Goal: Task Accomplishment & Management: Manage account settings

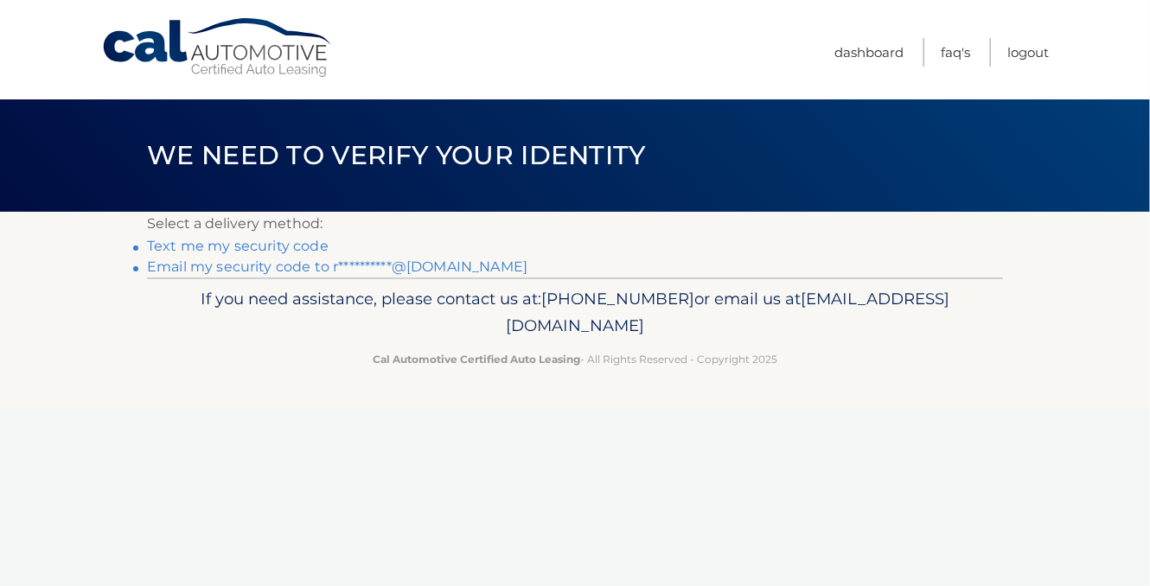
click at [301, 266] on link "**********" at bounding box center [337, 266] width 380 height 16
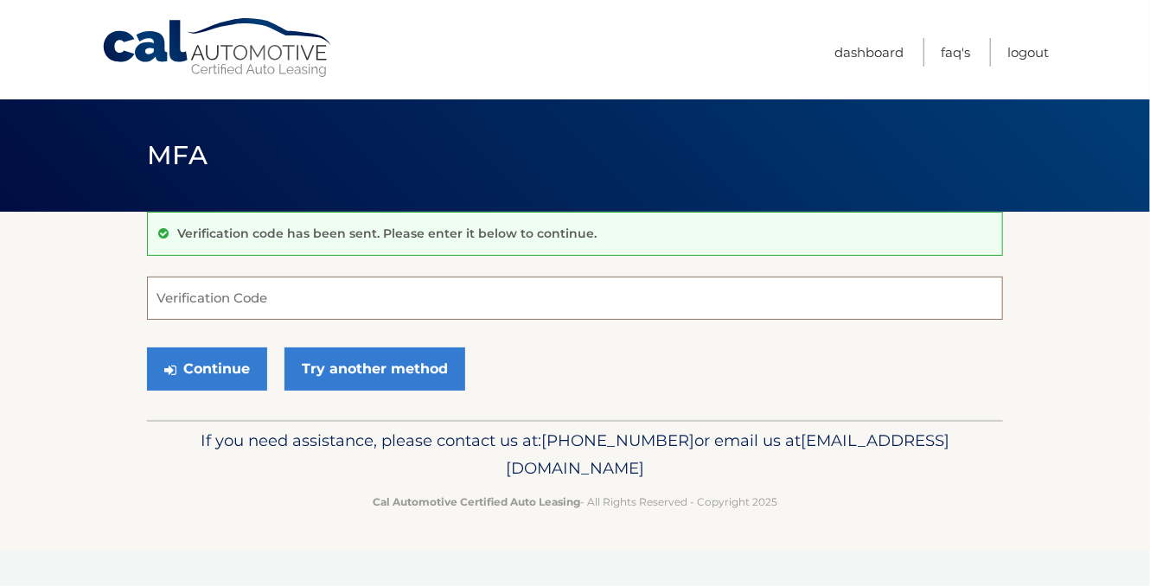
click at [226, 296] on input "Verification Code" at bounding box center [575, 298] width 856 height 43
click at [245, 287] on input "Verification Code" at bounding box center [575, 298] width 856 height 43
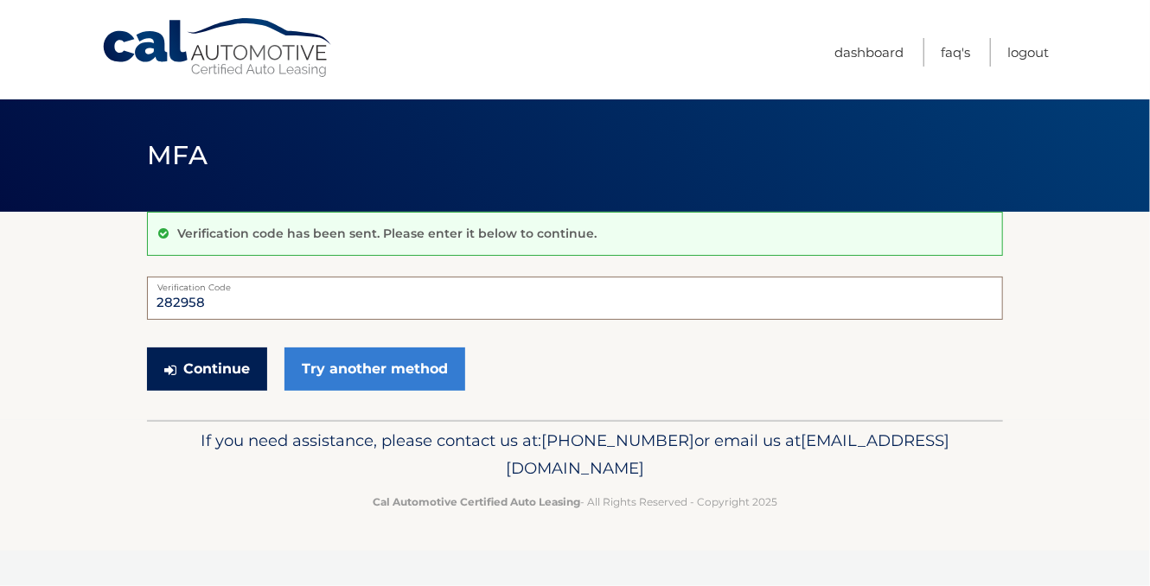
type input "282958"
click at [212, 361] on button "Continue" at bounding box center [207, 368] width 120 height 43
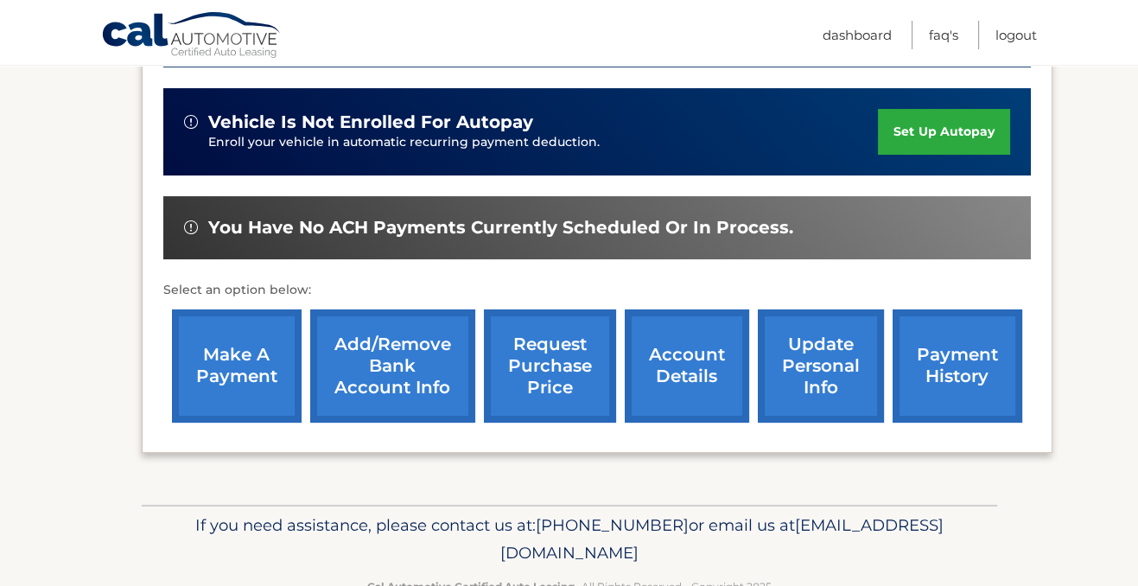
scroll to position [550, 0]
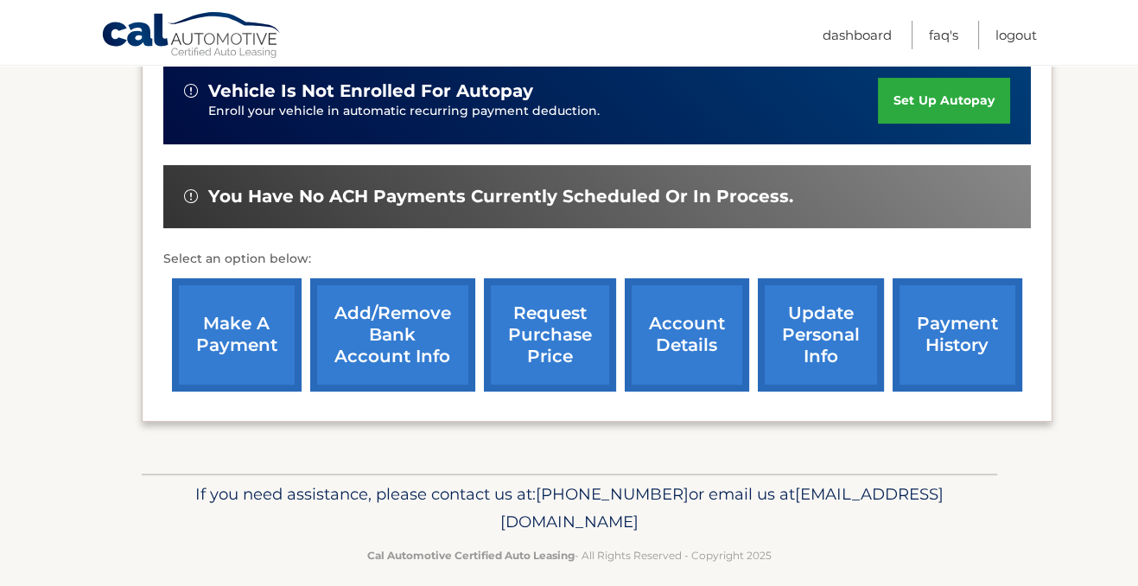
click at [239, 317] on link "make a payment" at bounding box center [237, 334] width 130 height 113
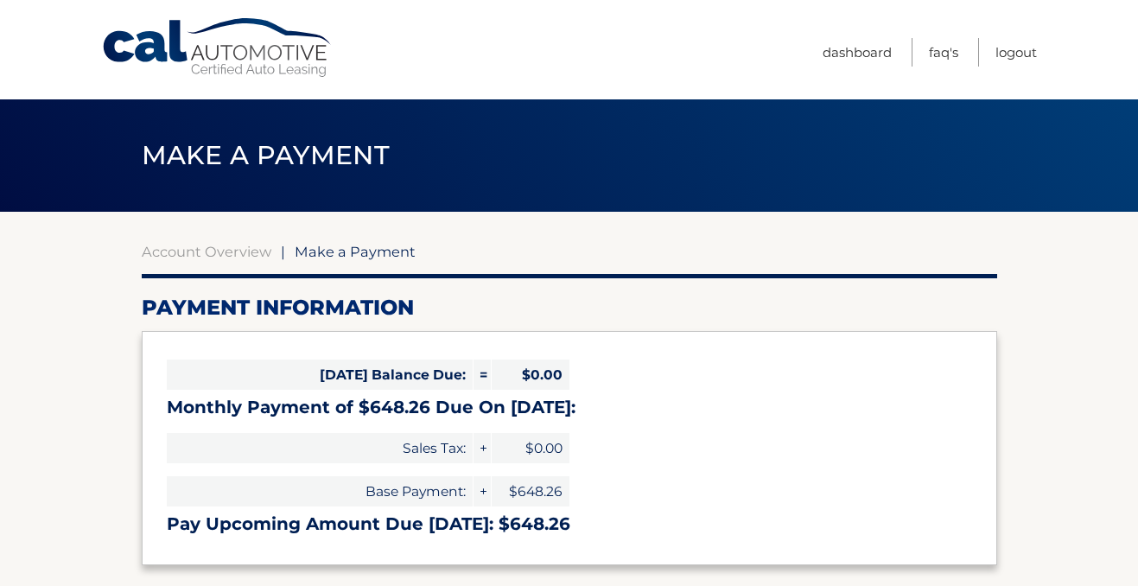
select select "Mjk0ZjhjYWQtZjU2NC00MWIzLWExYWUtNTQ0MjAxYzE4OTVi"
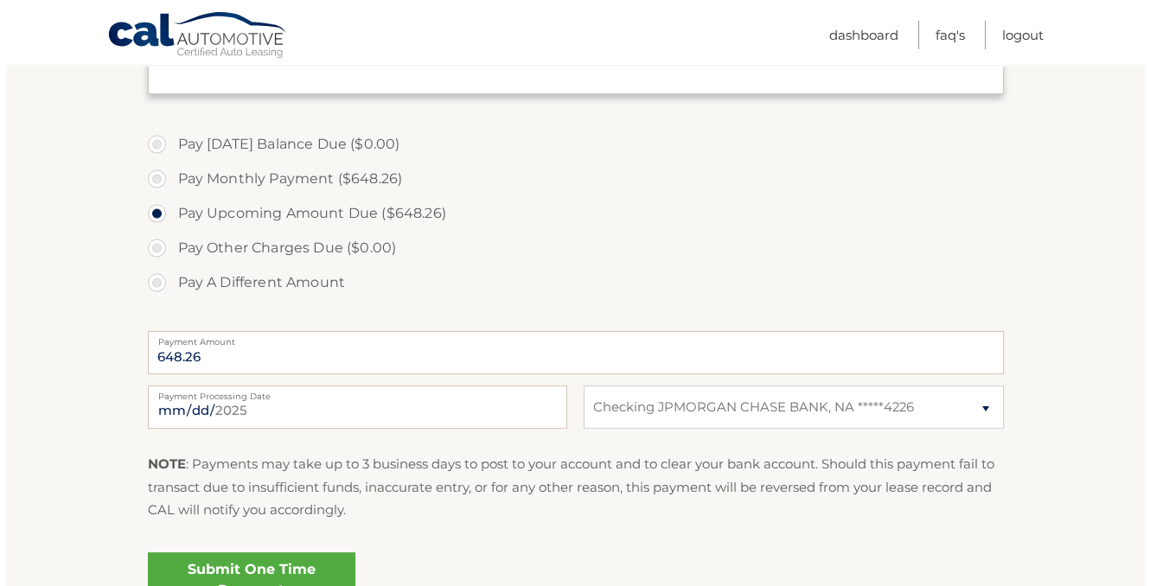
scroll to position [628, 0]
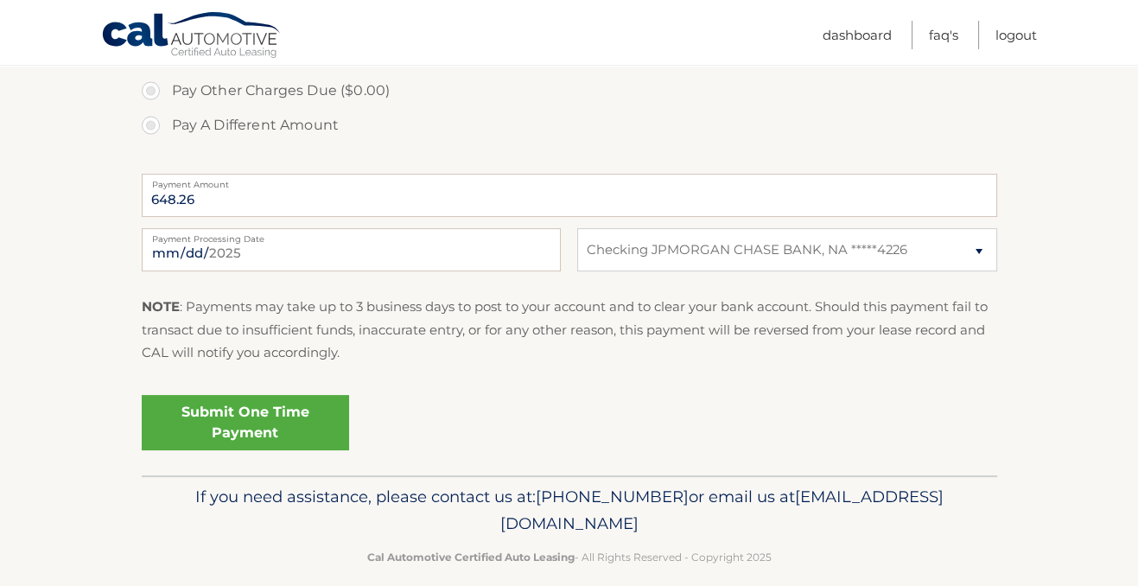
click at [292, 409] on link "Submit One Time Payment" at bounding box center [245, 422] width 207 height 55
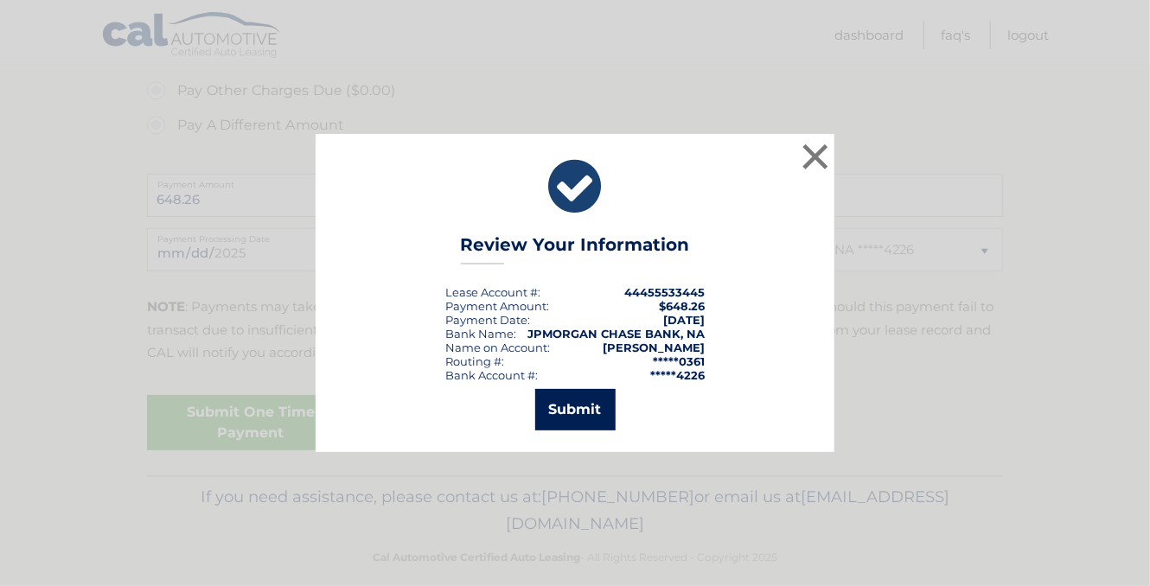
click at [578, 412] on button "Submit" at bounding box center [575, 409] width 80 height 41
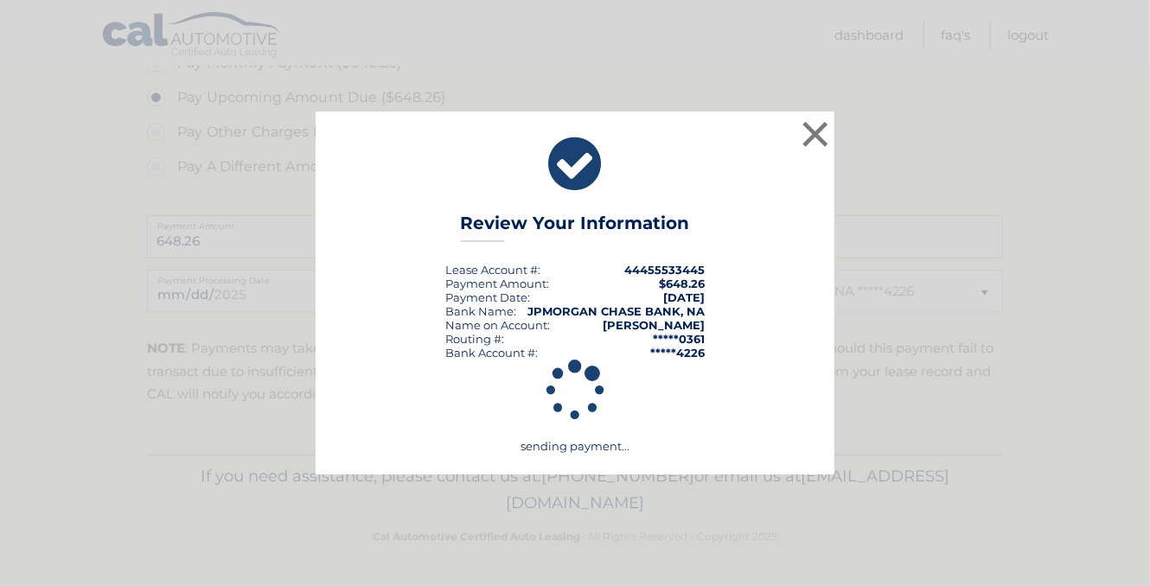
scroll to position [584, 0]
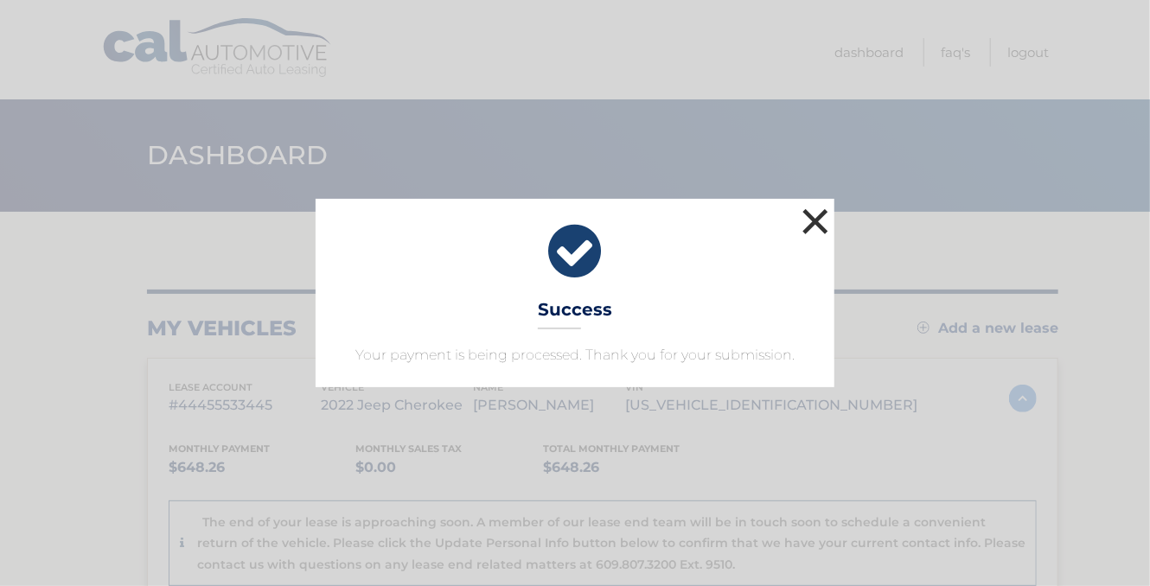
click at [817, 218] on button "×" at bounding box center [815, 221] width 35 height 35
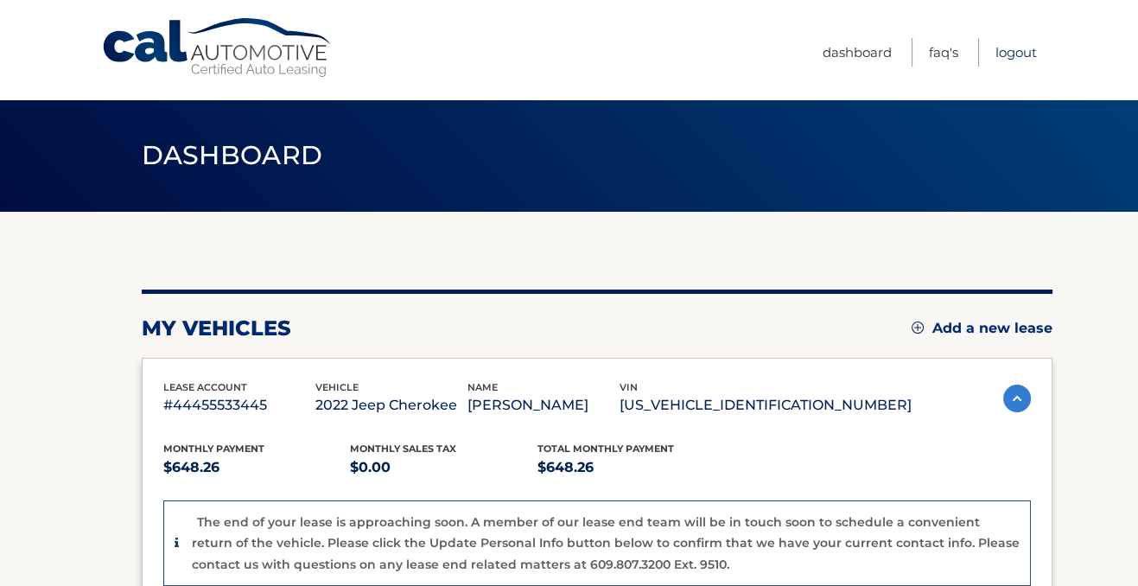
click at [1016, 51] on link "Logout" at bounding box center [1016, 52] width 41 height 29
